Goal: Task Accomplishment & Management: Use online tool/utility

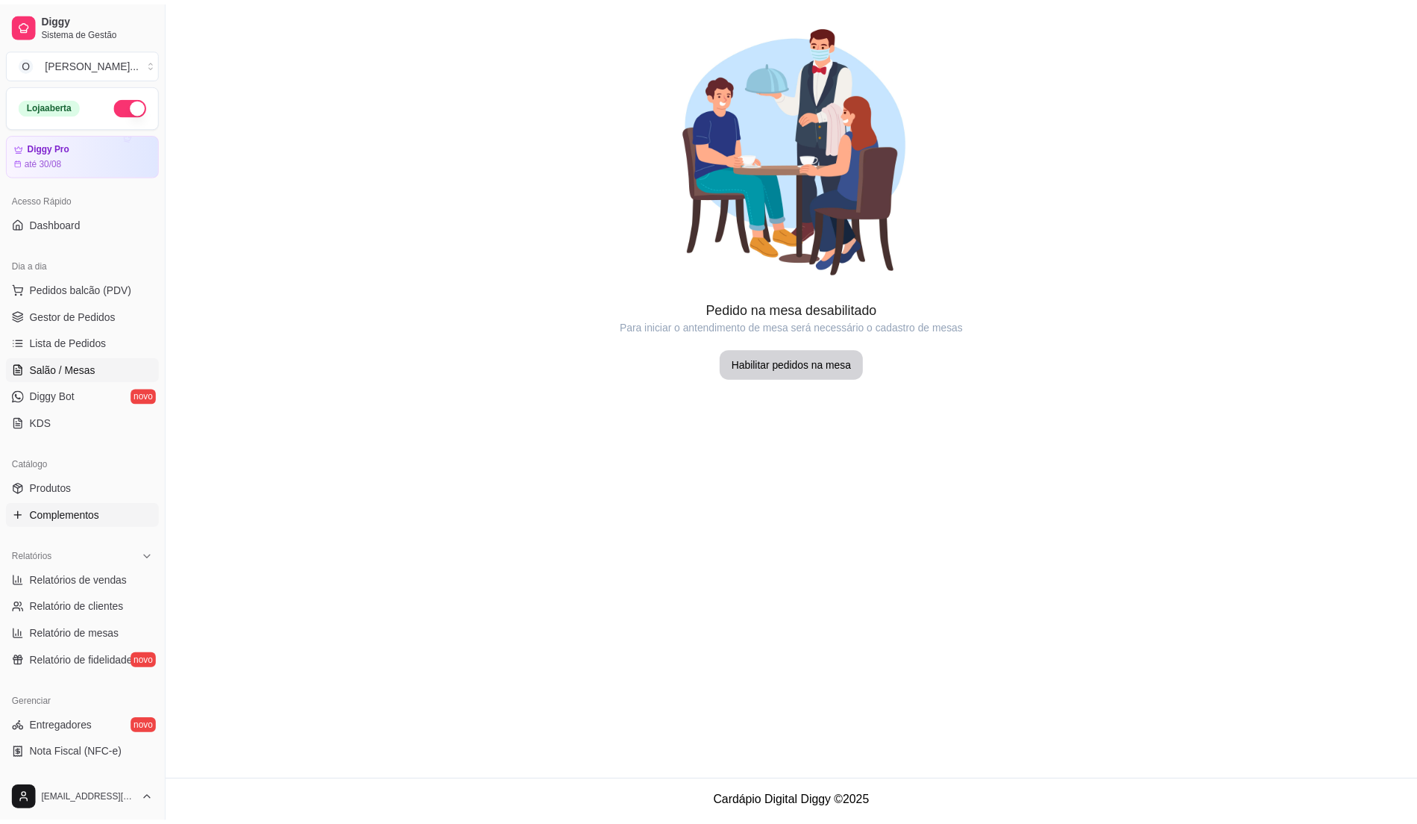
scroll to position [251, 0]
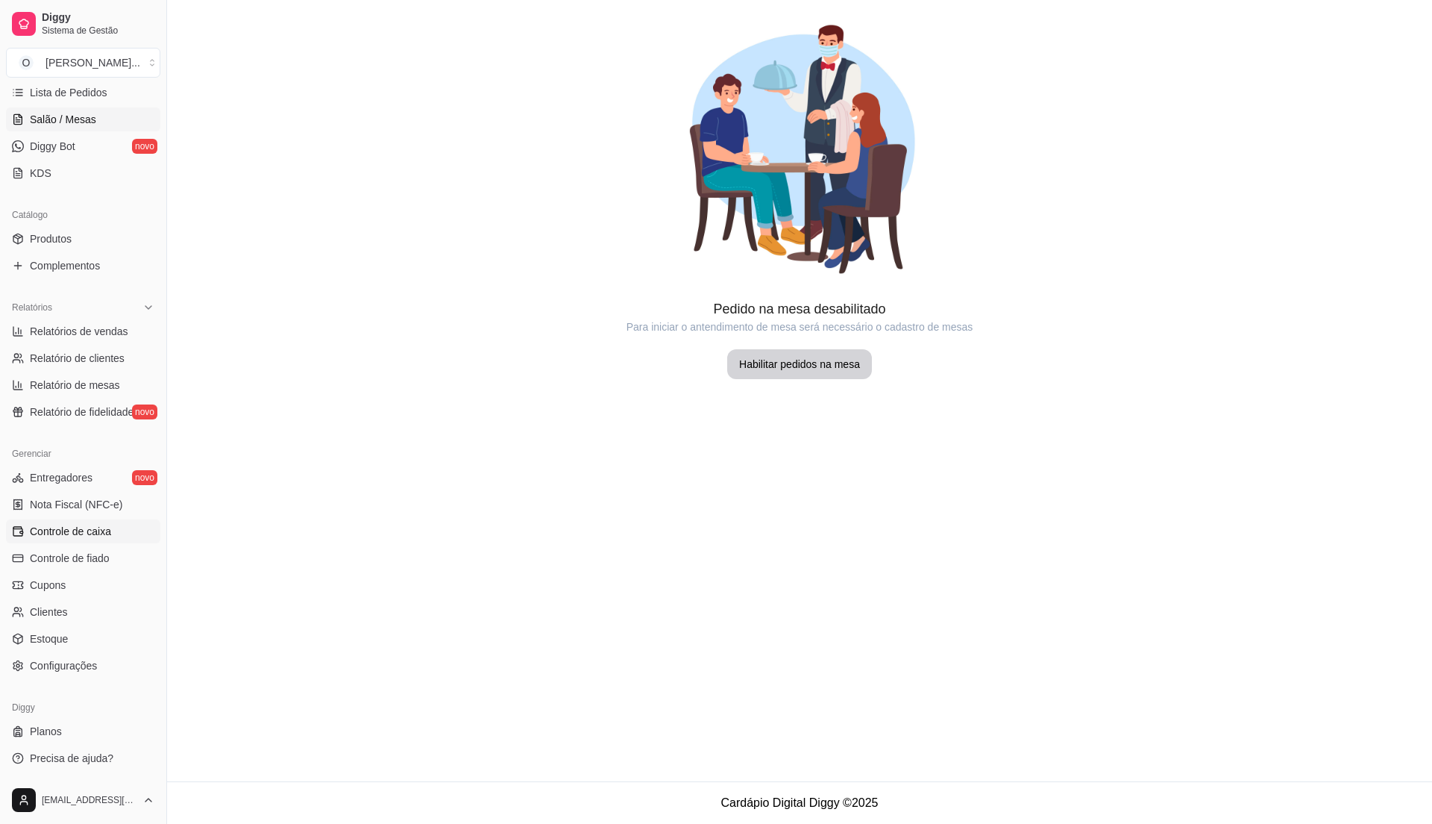
click at [81, 522] on link "Controle de caixa" at bounding box center [83, 531] width 154 height 24
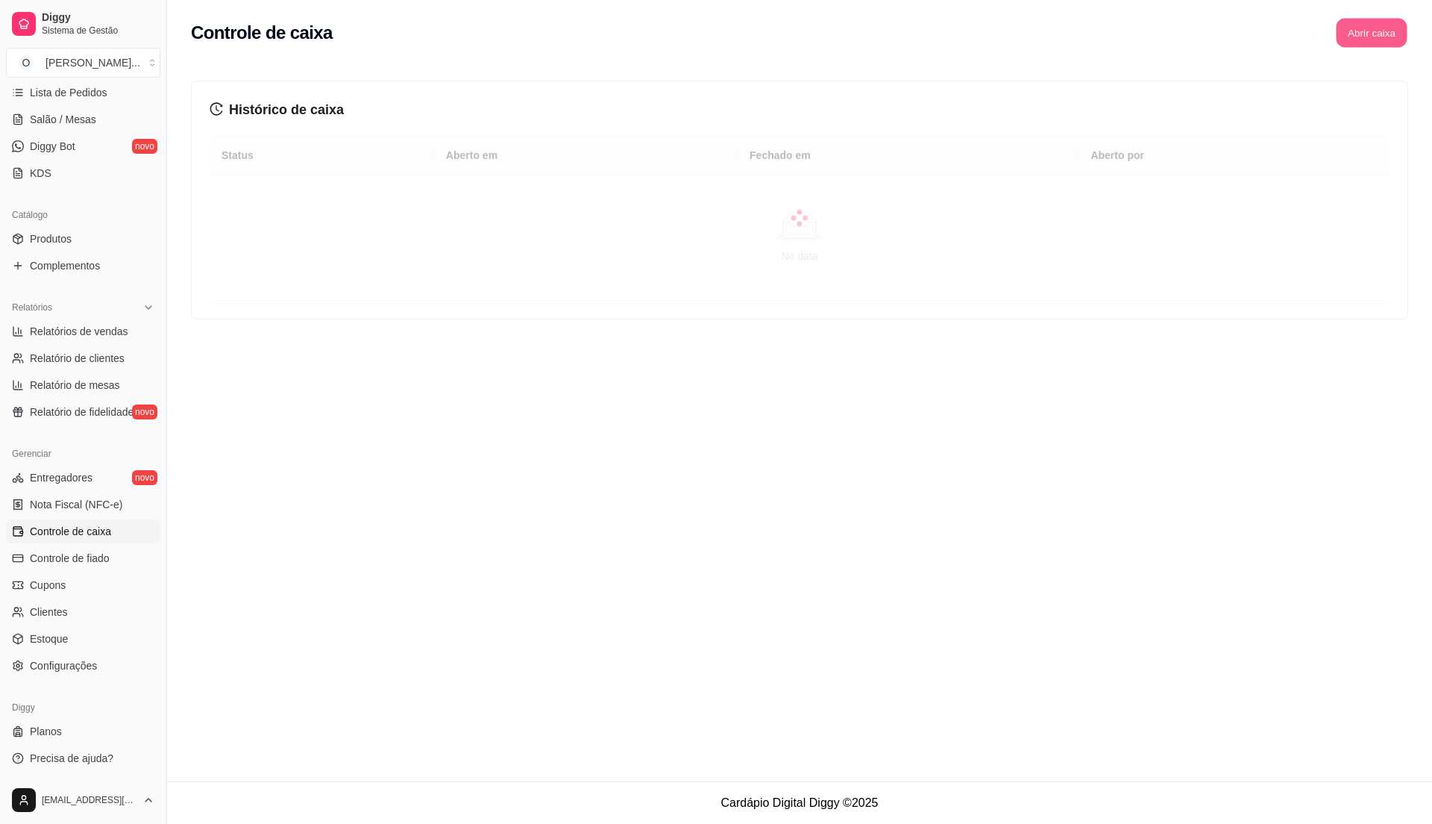
click at [1361, 34] on button "Abrir caixa" at bounding box center [1371, 33] width 71 height 29
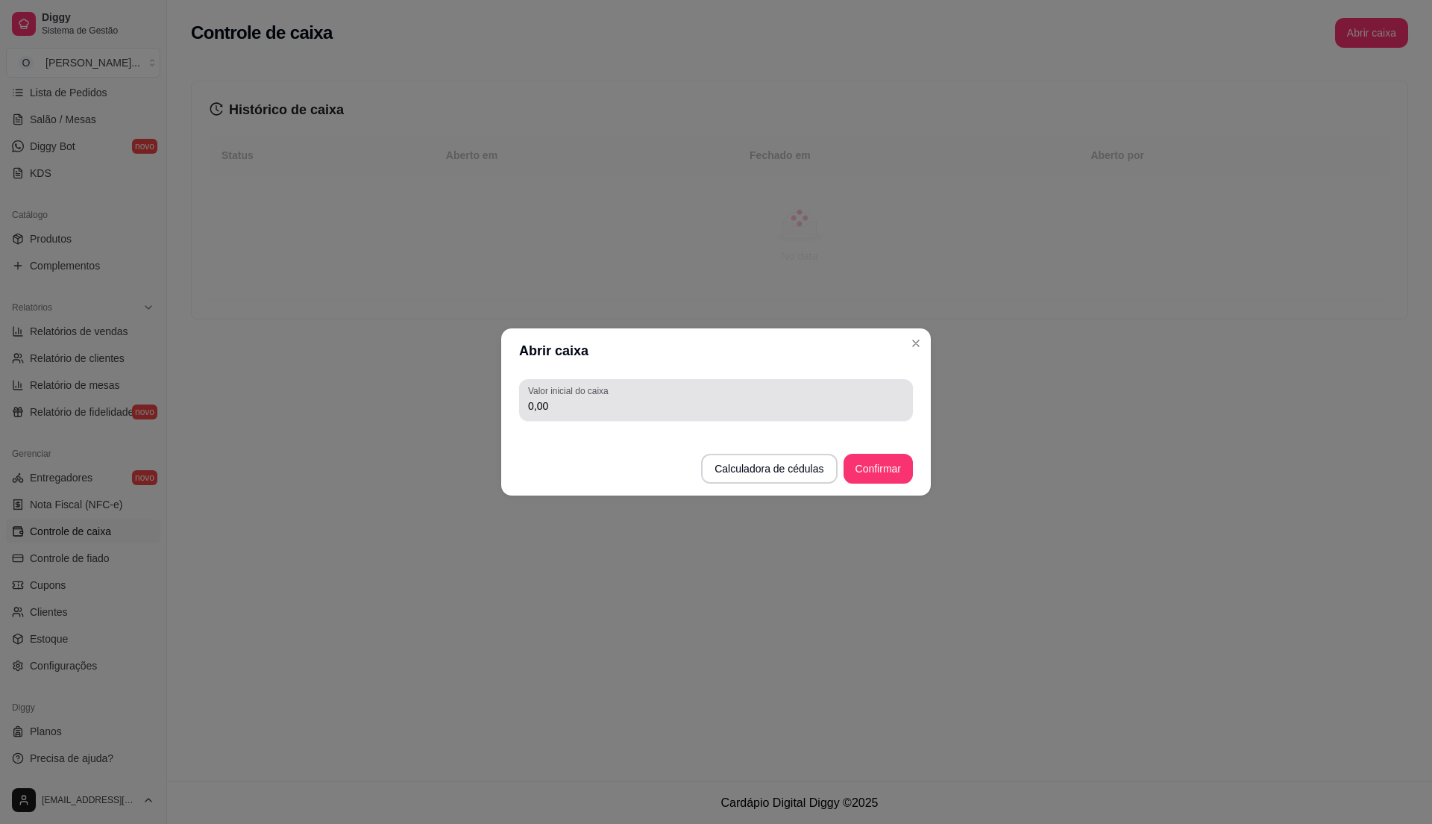
click at [672, 398] on input "0,00" at bounding box center [716, 405] width 376 height 15
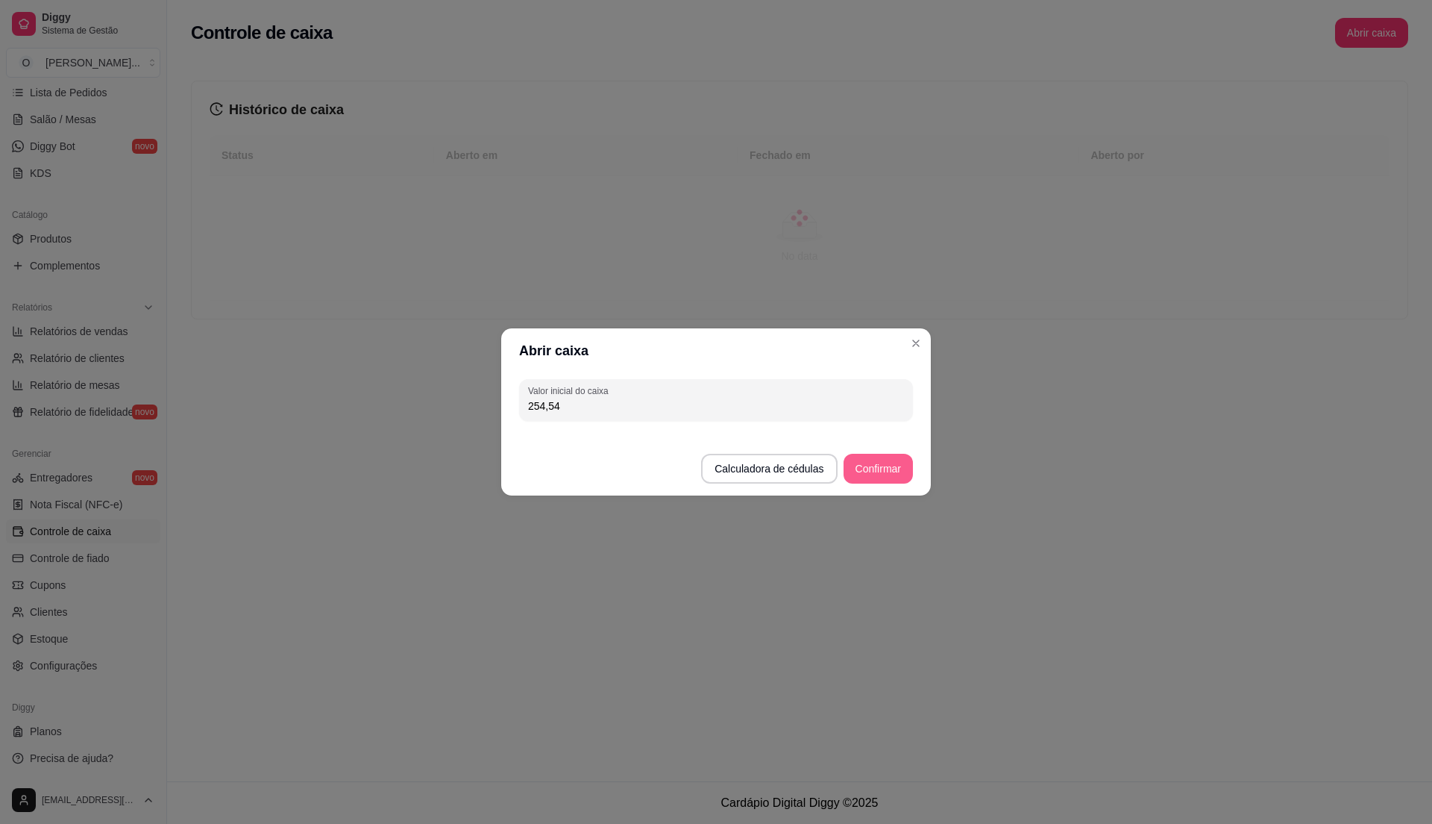
type input "254,54"
click at [875, 469] on button "Confirmar" at bounding box center [879, 468] width 68 height 29
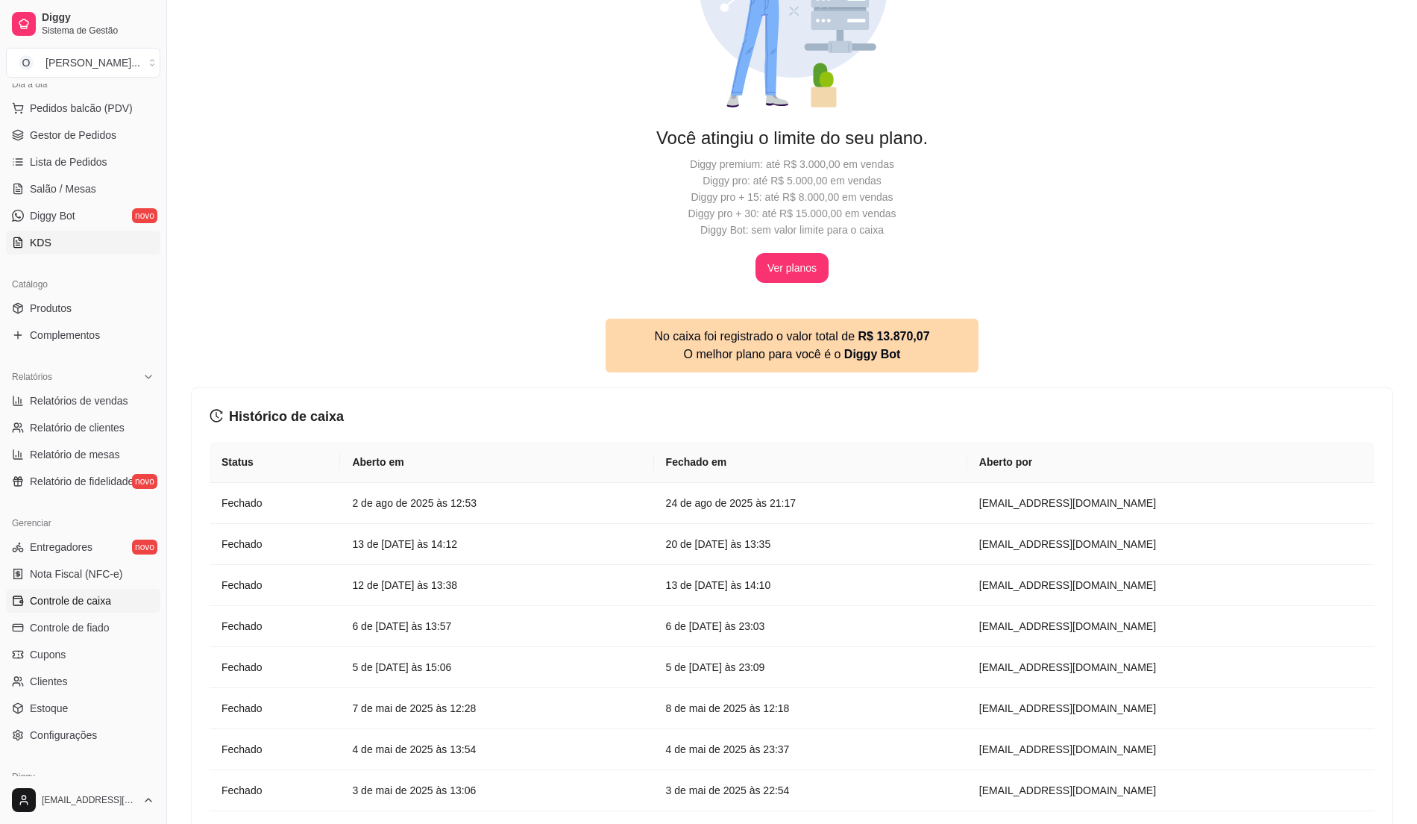
scroll to position [51, 0]
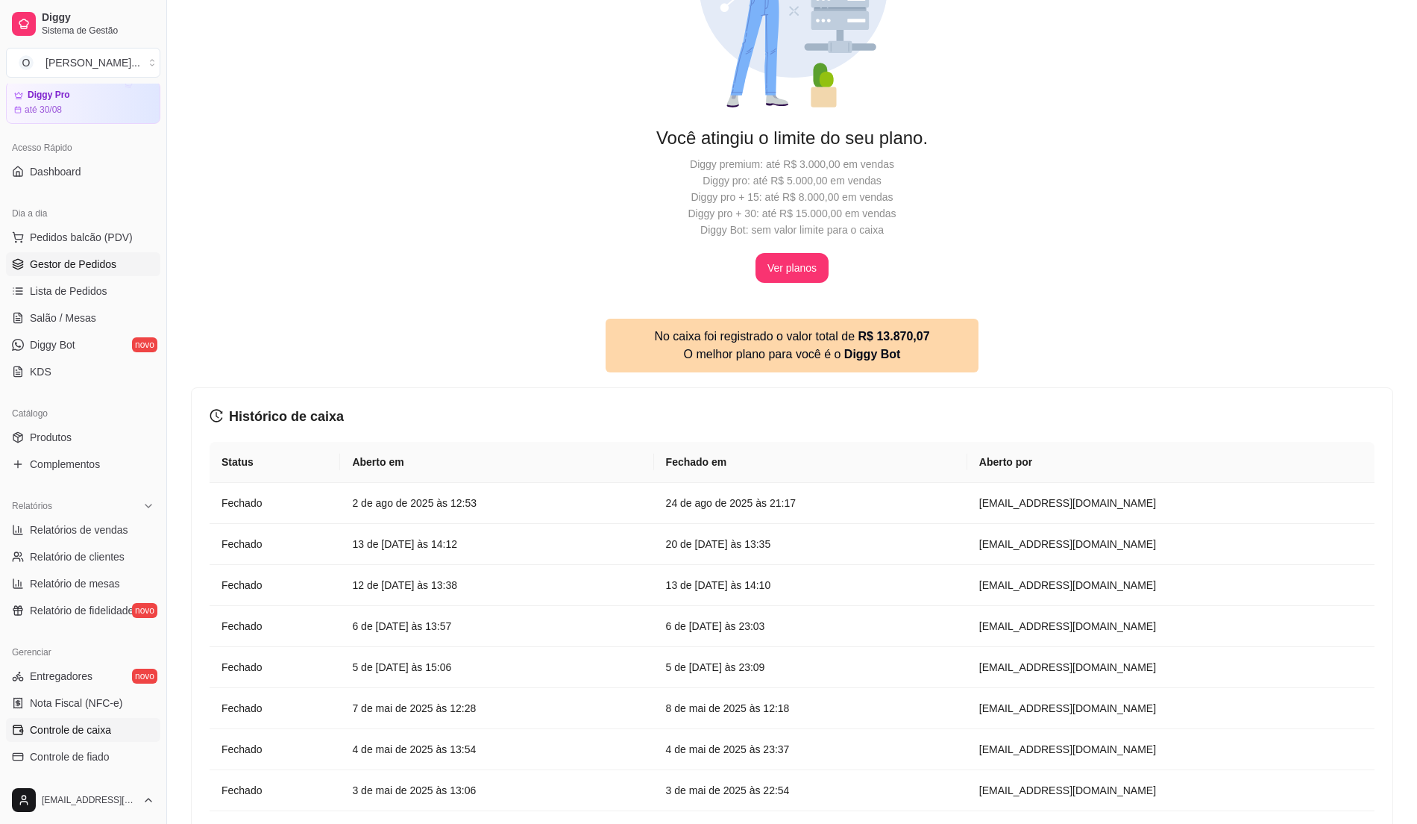
click at [106, 260] on span "Gestor de Pedidos" at bounding box center [73, 264] width 87 height 15
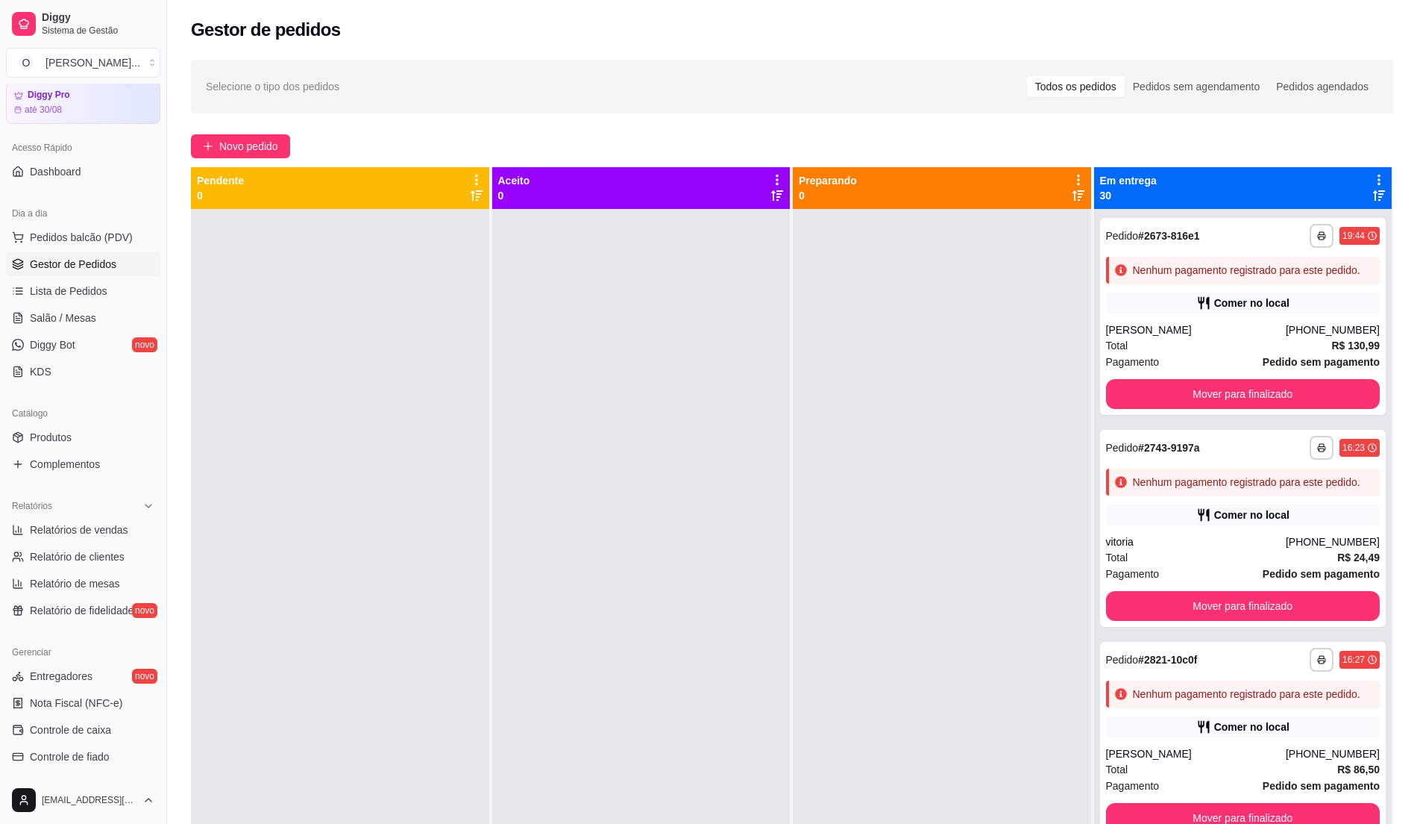
click at [54, 276] on link "Gestor de Pedidos" at bounding box center [83, 264] width 154 height 24
click at [48, 287] on span "Lista de Pedidos" at bounding box center [69, 290] width 78 height 15
